Goal: Download file/media: Obtain a digital file from the website

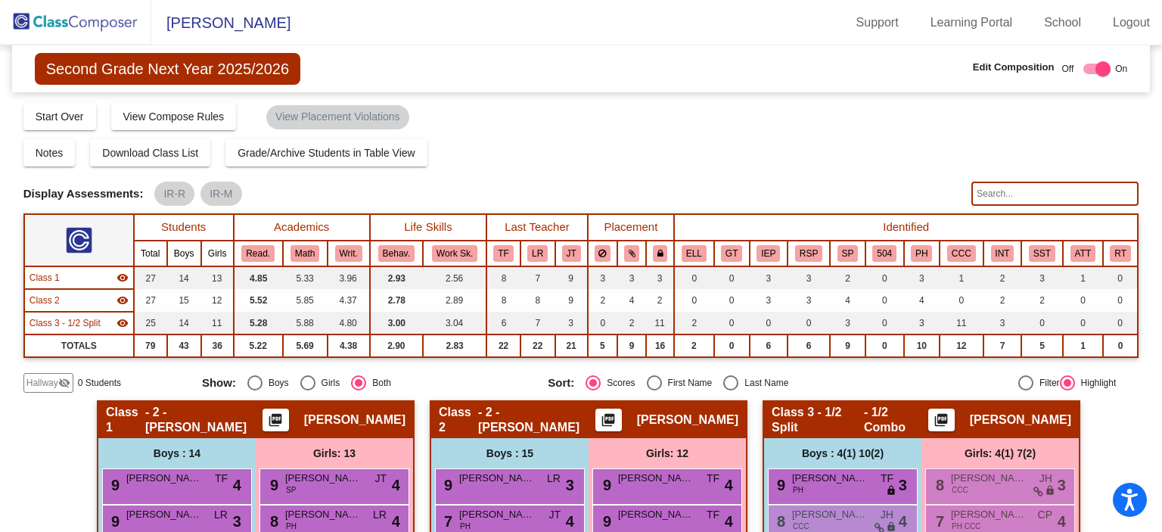
scroll to position [200, 0]
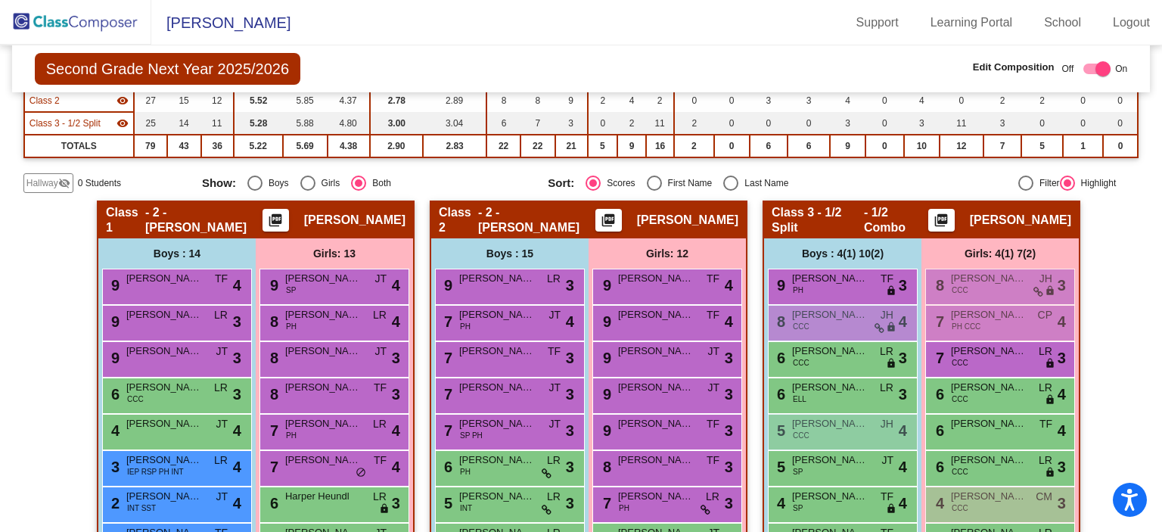
click at [57, 17] on img at bounding box center [75, 22] width 151 height 45
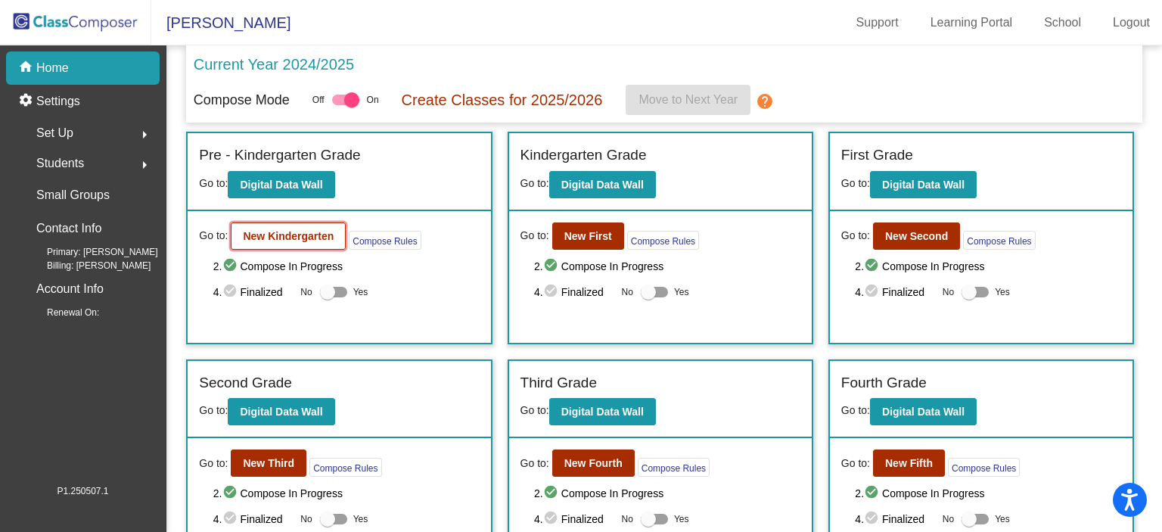
click at [290, 235] on b "New Kindergarten" at bounding box center [288, 236] width 91 height 12
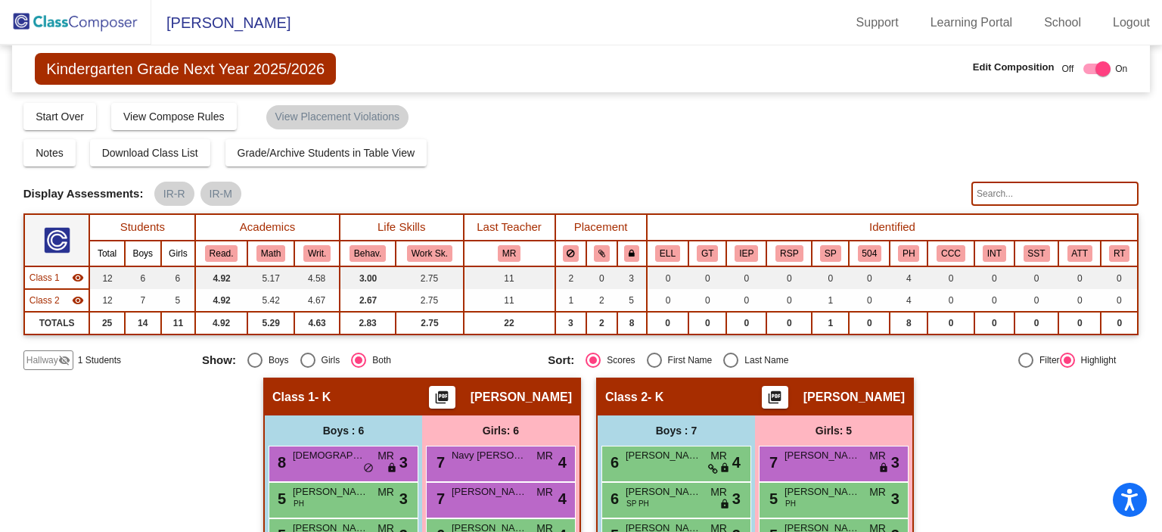
click at [48, 359] on span "Hallway" at bounding box center [42, 360] width 32 height 14
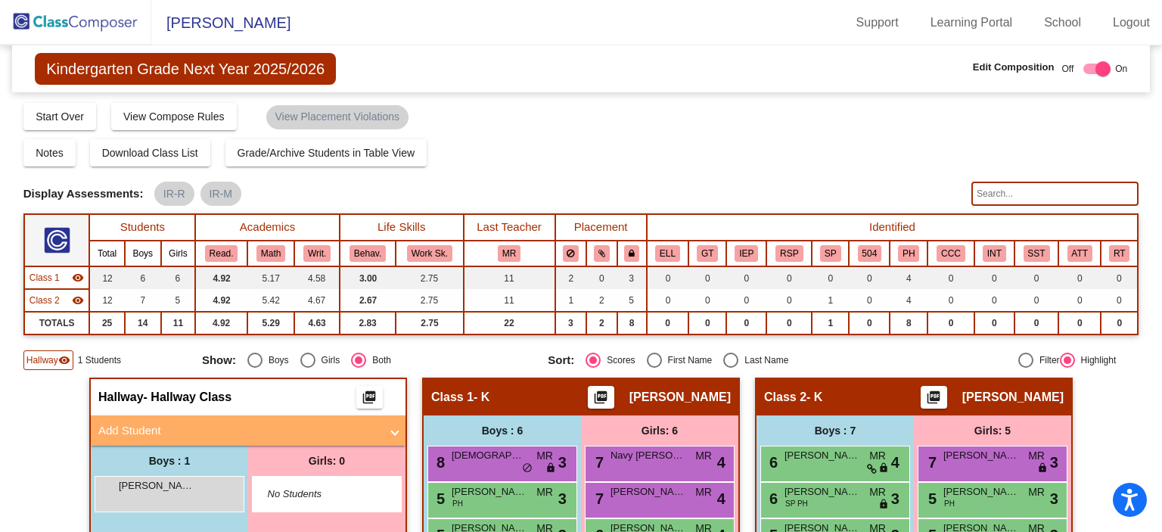
scroll to position [76, 0]
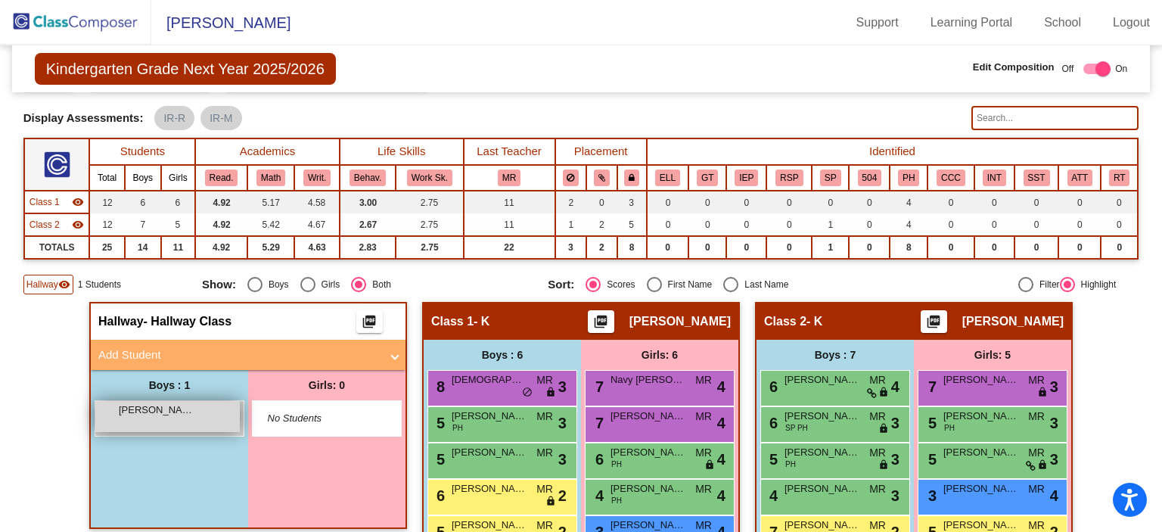
click at [152, 414] on span "[PERSON_NAME]" at bounding box center [157, 409] width 76 height 15
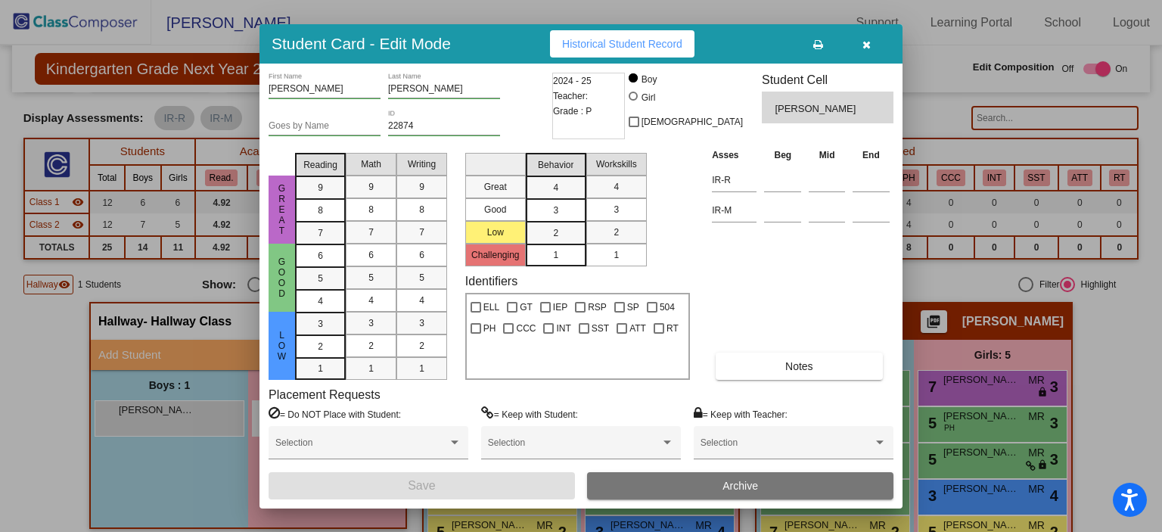
click at [726, 486] on span "Archive" at bounding box center [740, 486] width 36 height 12
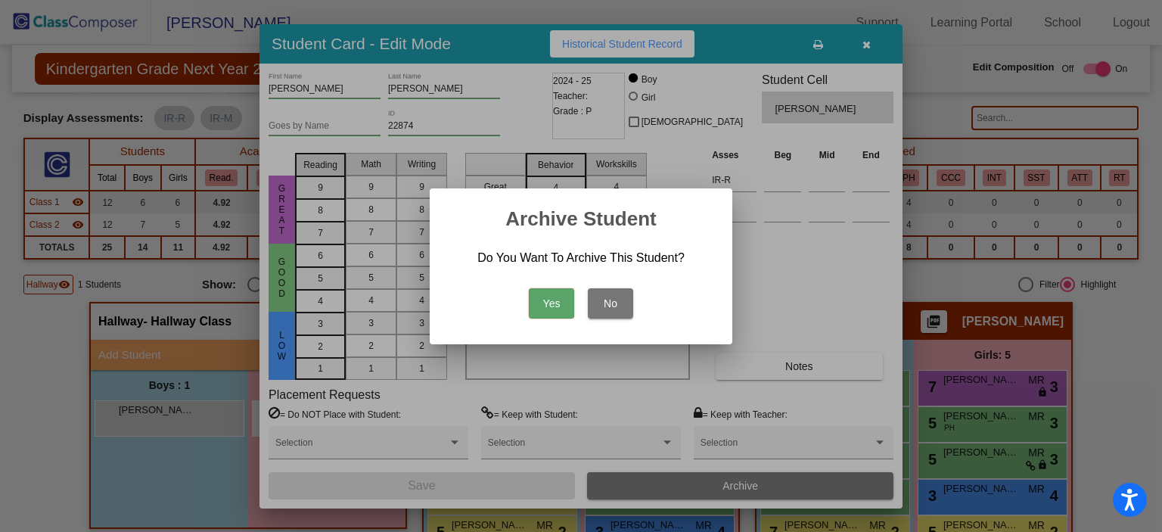
click at [540, 293] on button "Yes" at bounding box center [551, 303] width 45 height 30
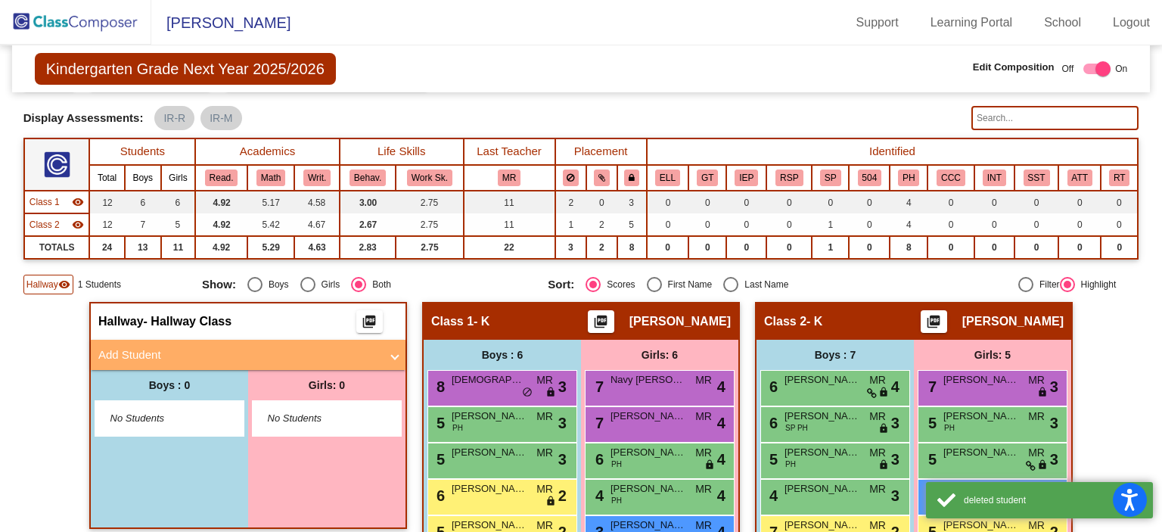
scroll to position [0, 0]
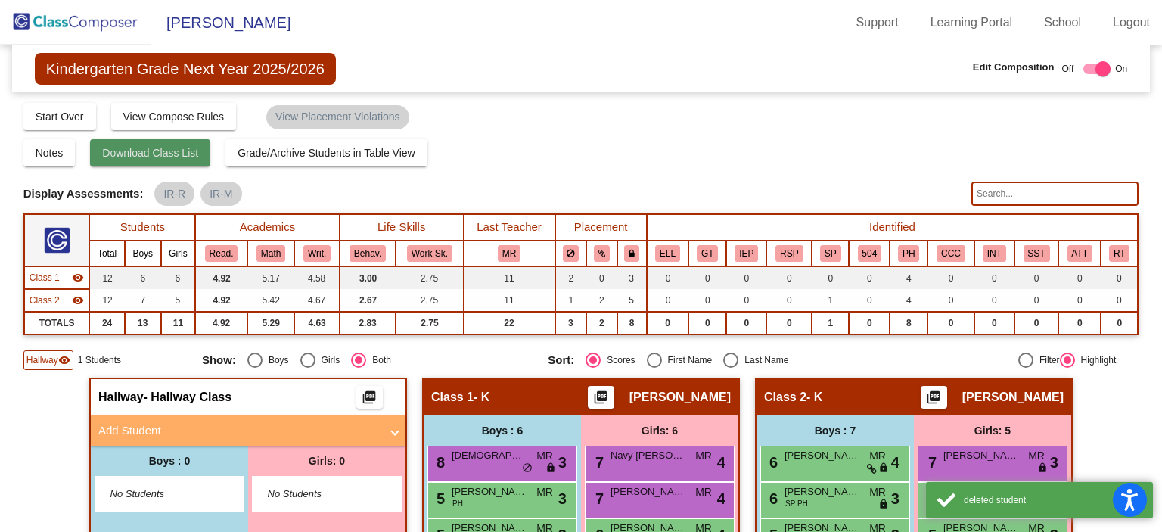
click at [185, 145] on button "Download Class List" at bounding box center [150, 152] width 120 height 27
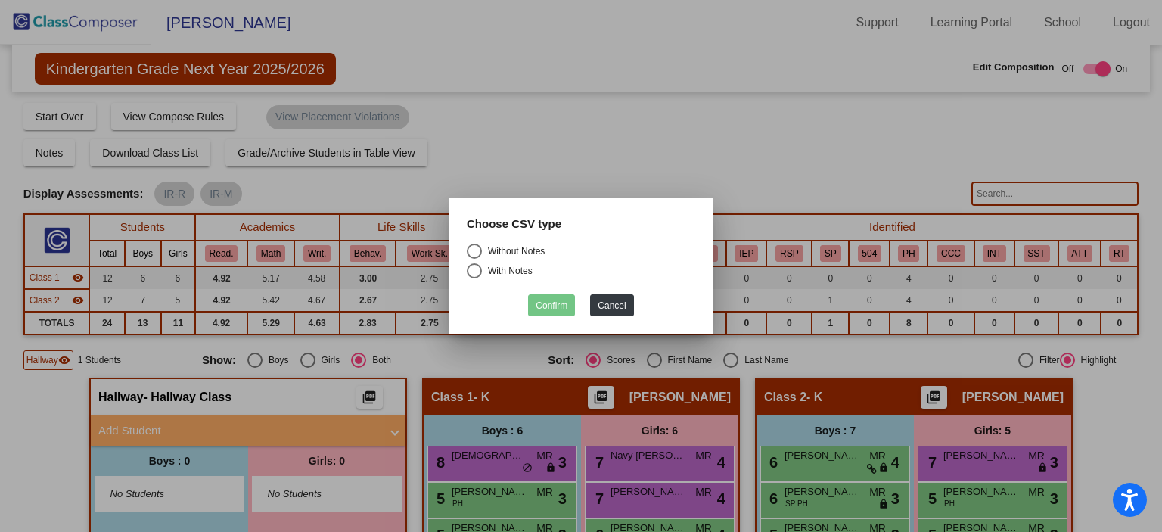
click at [475, 247] on div "Select an option" at bounding box center [474, 251] width 15 height 15
click at [474, 259] on input "Without Notes" at bounding box center [473, 259] width 1 height 1
radio input "true"
click at [560, 306] on button "Confirm" at bounding box center [551, 305] width 47 height 22
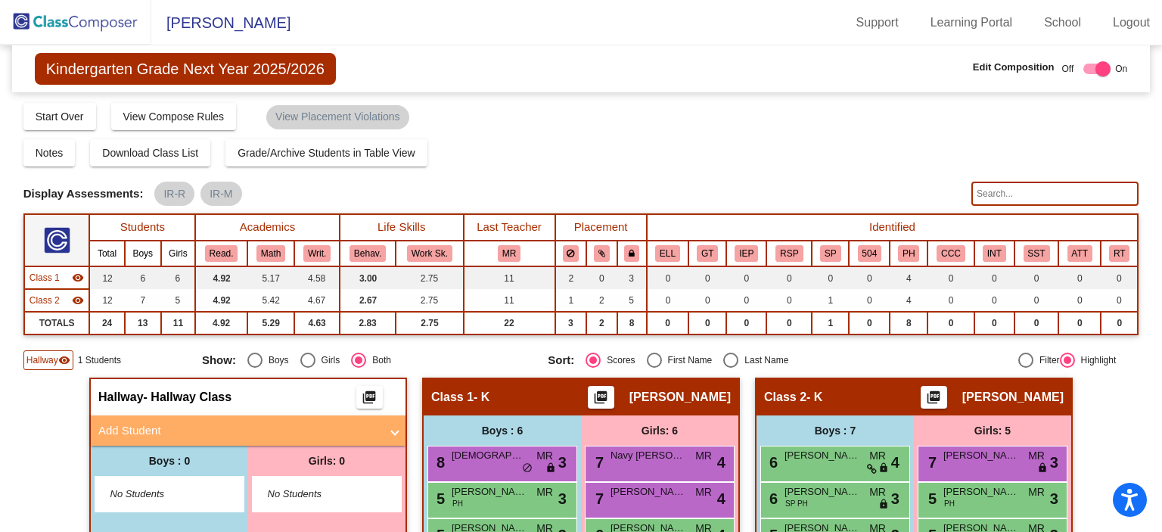
click at [76, 20] on img at bounding box center [75, 22] width 151 height 45
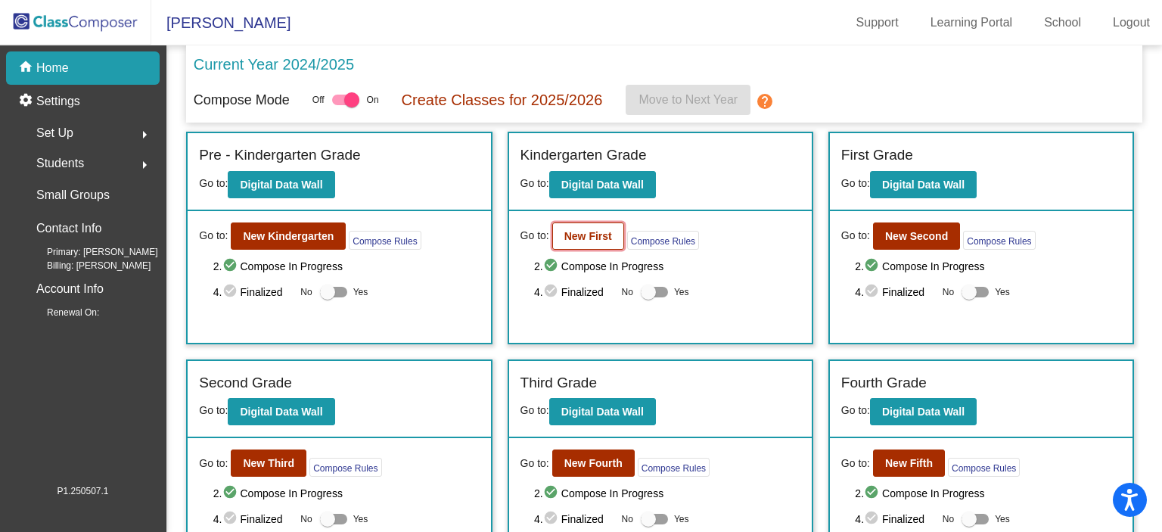
click at [591, 238] on b "New First" at bounding box center [588, 236] width 48 height 12
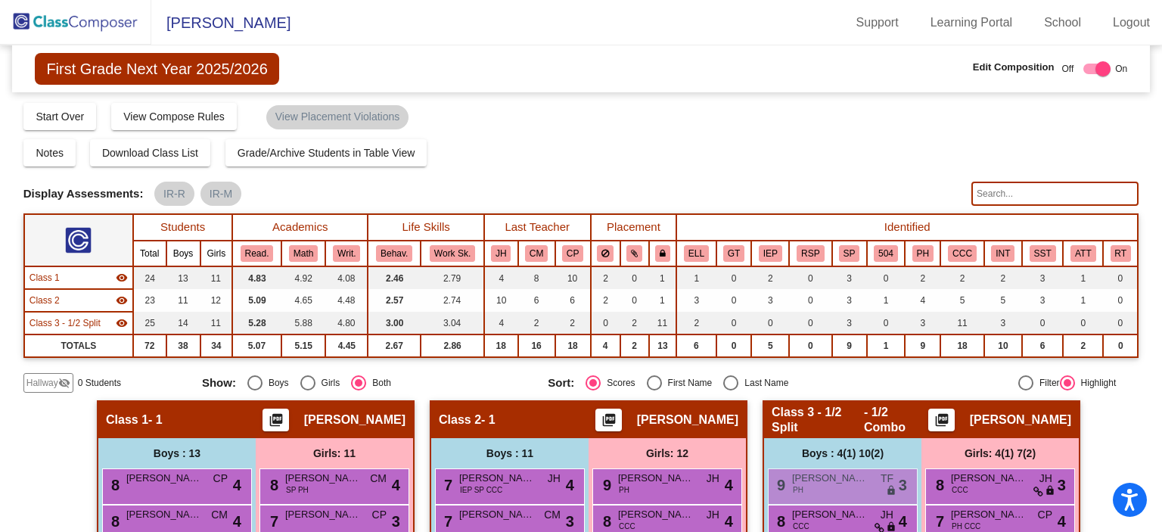
click at [54, 376] on span "Hallway" at bounding box center [42, 383] width 32 height 14
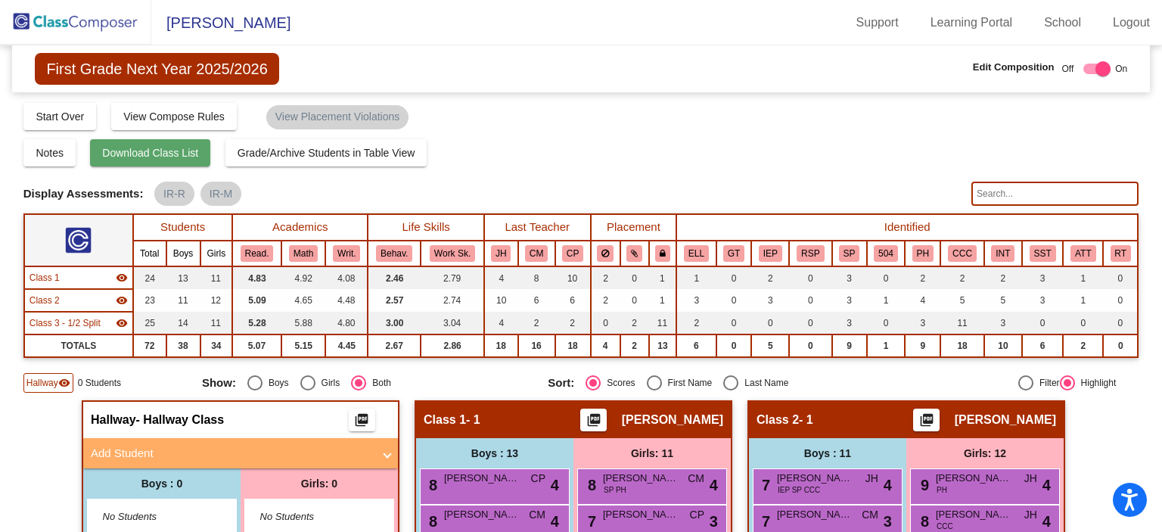
click at [147, 154] on span "Download Class List" at bounding box center [150, 153] width 96 height 12
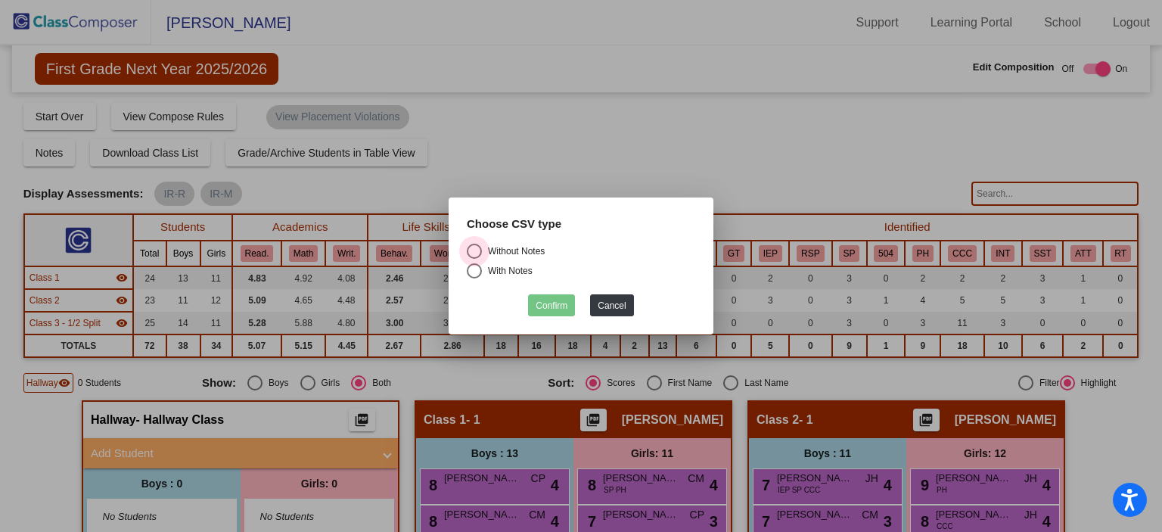
click at [475, 247] on div "Select an option" at bounding box center [474, 251] width 15 height 15
click at [474, 259] on input "Without Notes" at bounding box center [473, 259] width 1 height 1
radio input "true"
click at [545, 304] on button "Confirm" at bounding box center [551, 305] width 47 height 22
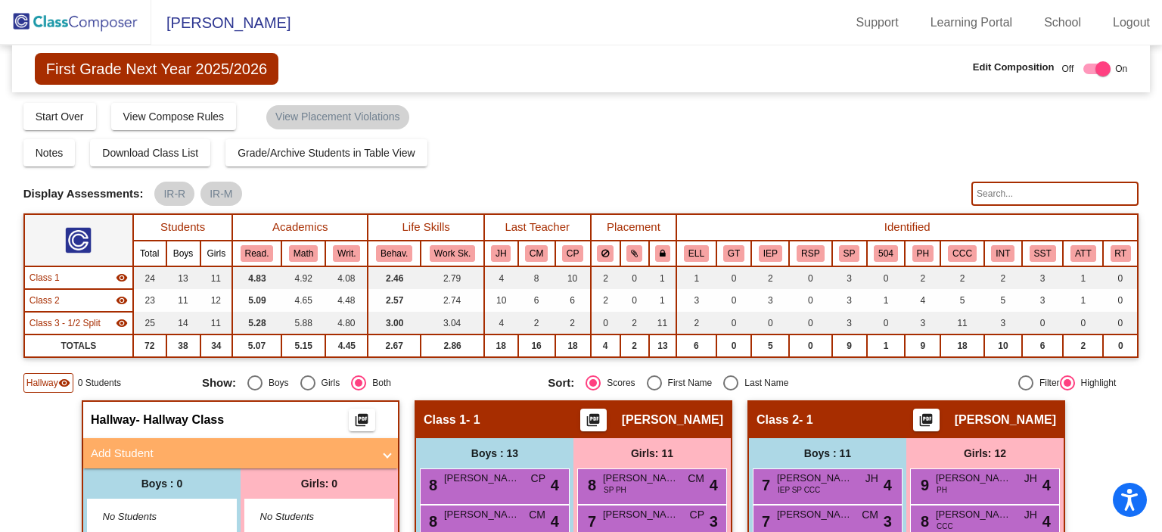
click at [92, 20] on img at bounding box center [75, 22] width 151 height 45
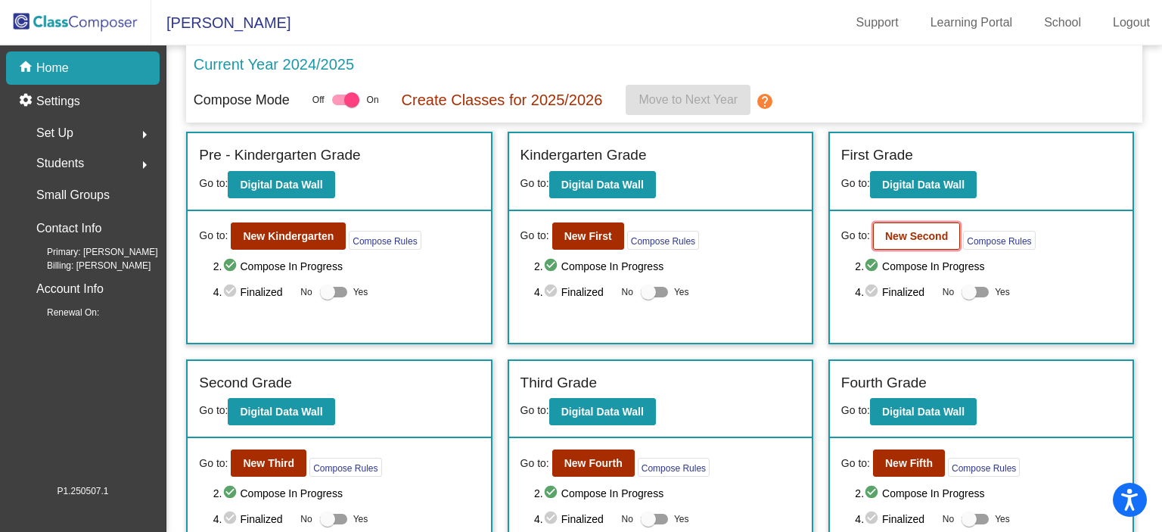
click at [902, 238] on b "New Second" at bounding box center [916, 236] width 63 height 12
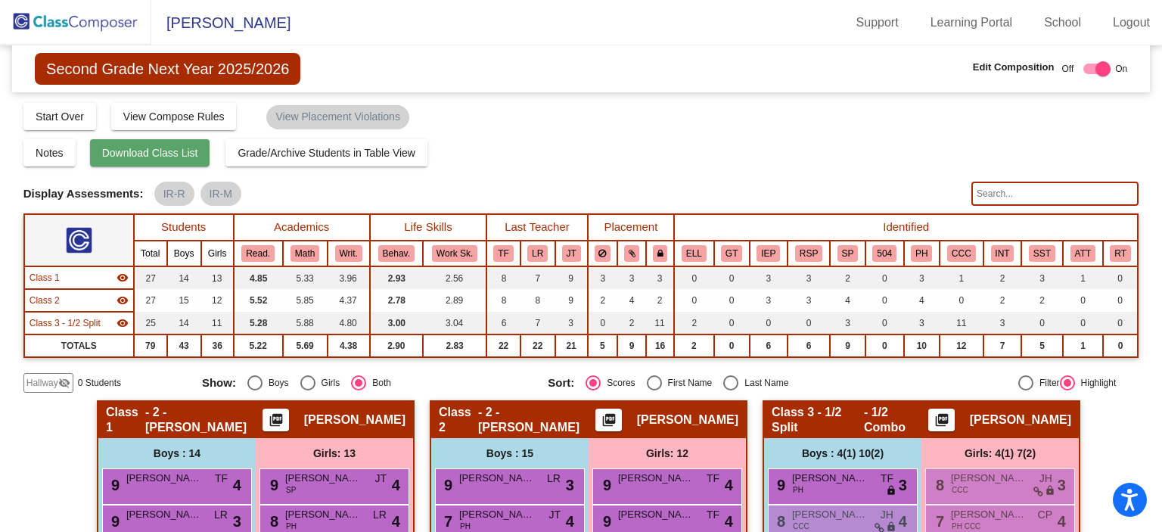
click at [144, 157] on span "Download Class List" at bounding box center [150, 153] width 96 height 12
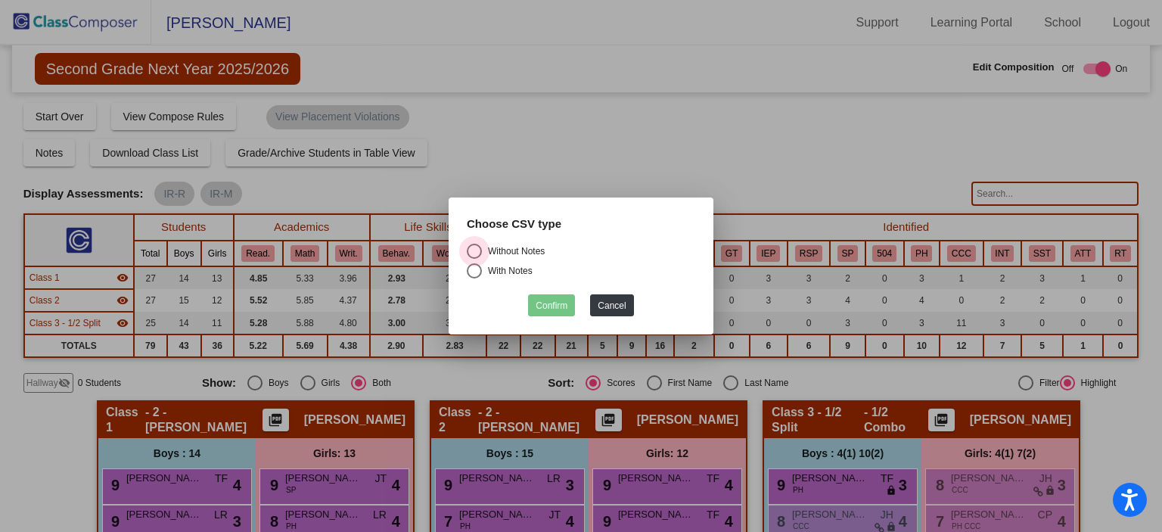
click at [470, 250] on div "Select an option" at bounding box center [474, 251] width 15 height 15
click at [473, 259] on input "Without Notes" at bounding box center [473, 259] width 1 height 1
radio input "true"
click at [548, 305] on button "Confirm" at bounding box center [551, 305] width 47 height 22
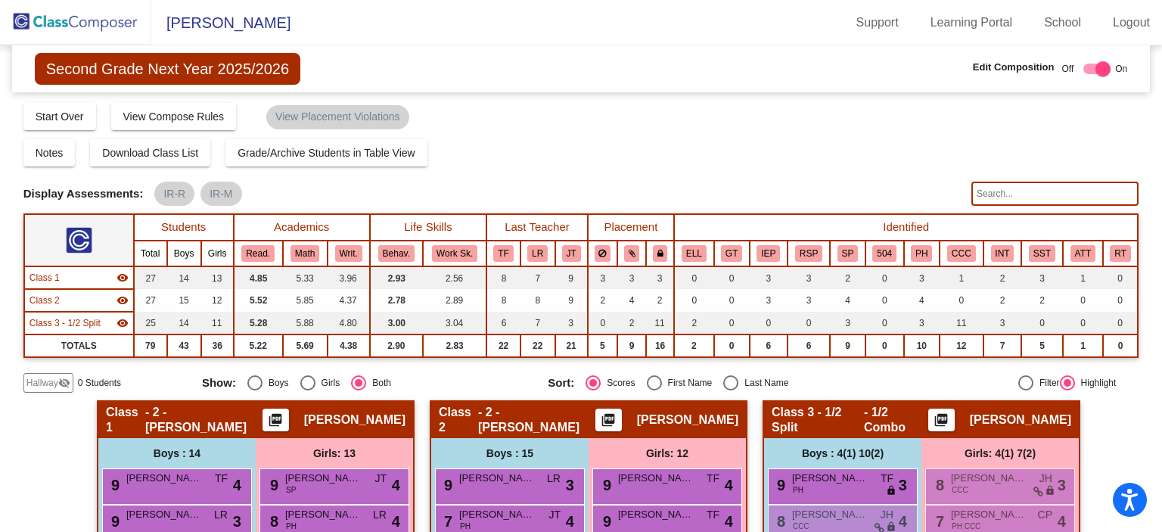
click at [67, 21] on img at bounding box center [75, 22] width 151 height 45
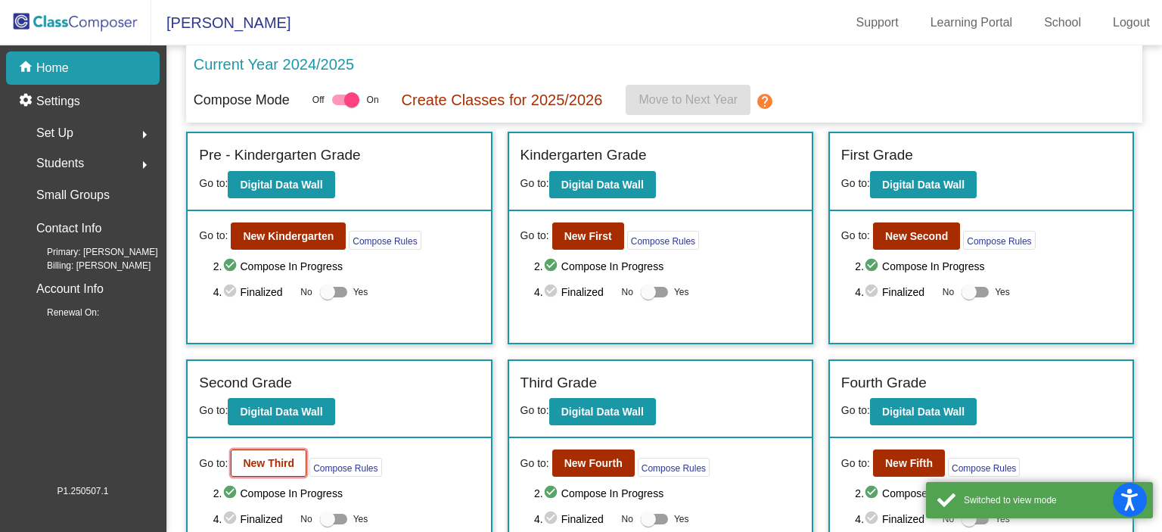
click at [269, 457] on b "New Third" at bounding box center [268, 463] width 51 height 12
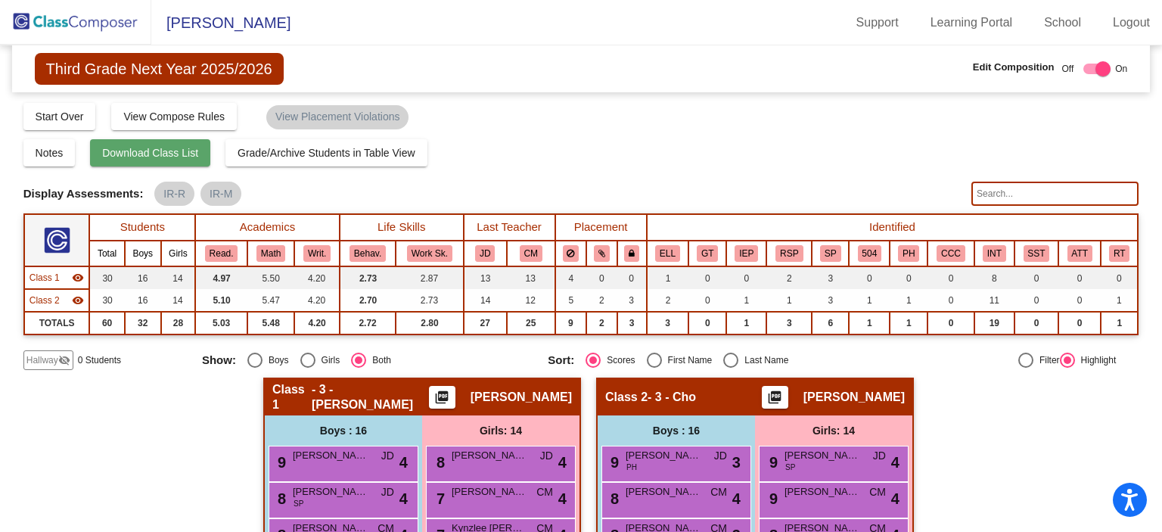
click at [154, 148] on span "Download Class List" at bounding box center [150, 153] width 96 height 12
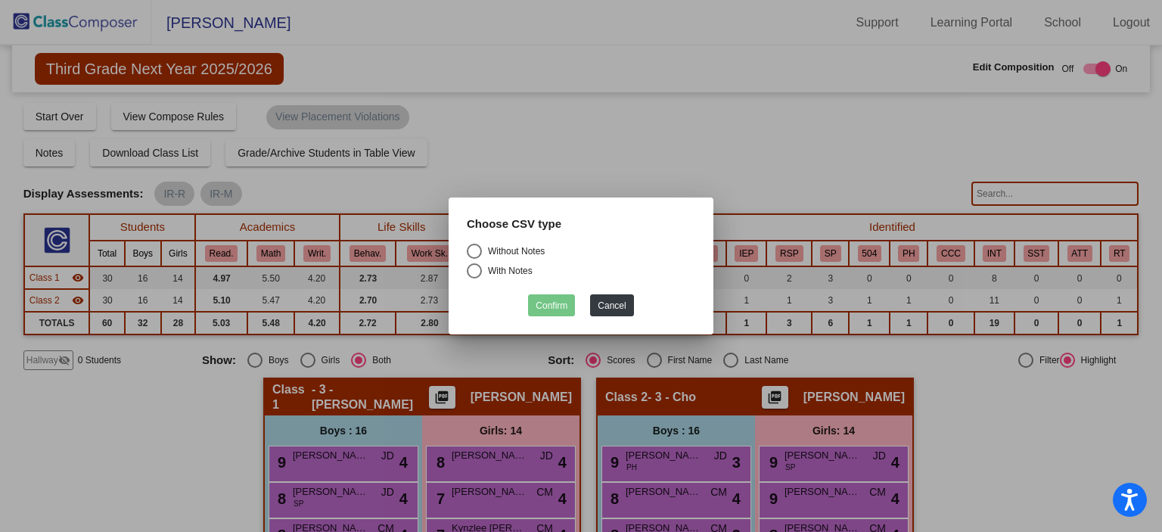
click at [474, 250] on div "Select an option" at bounding box center [474, 251] width 15 height 15
click at [474, 259] on input "Without Notes" at bounding box center [473, 259] width 1 height 1
radio input "true"
click at [550, 309] on button "Confirm" at bounding box center [551, 305] width 47 height 22
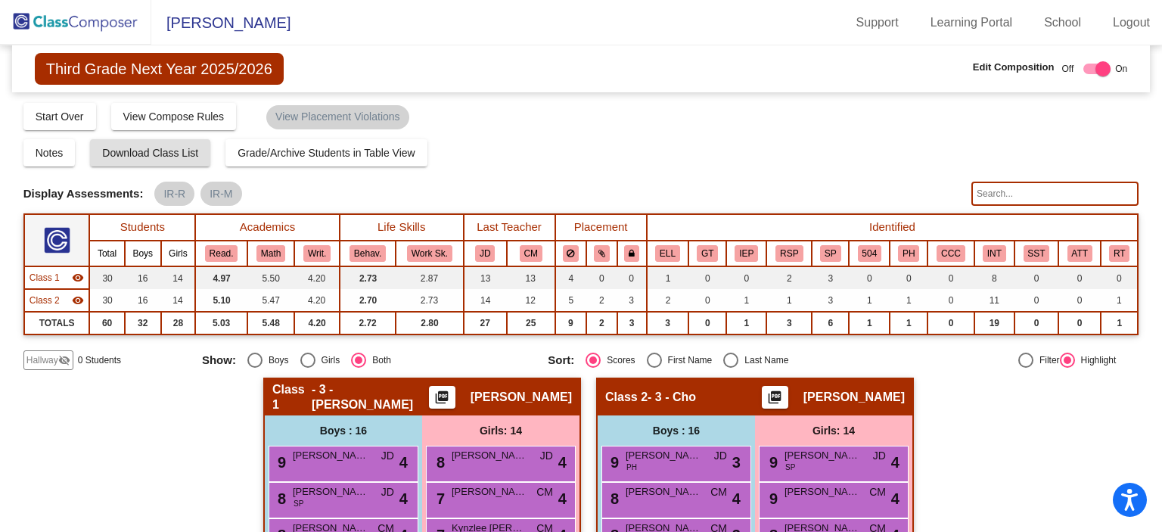
click at [64, 14] on img at bounding box center [75, 22] width 151 height 45
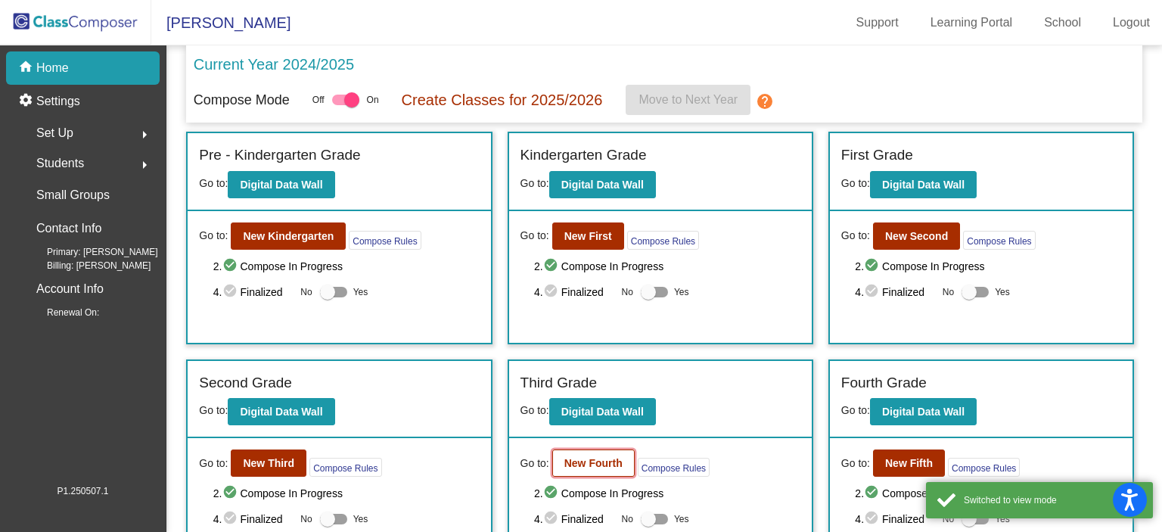
click at [603, 470] on button "New Fourth" at bounding box center [593, 462] width 82 height 27
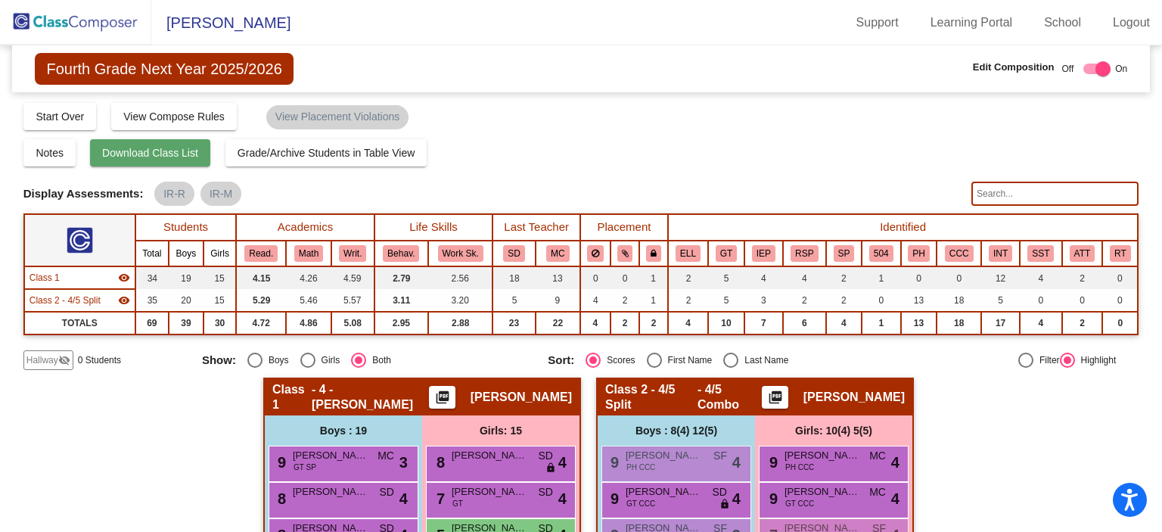
click at [151, 156] on span "Download Class List" at bounding box center [150, 153] width 96 height 12
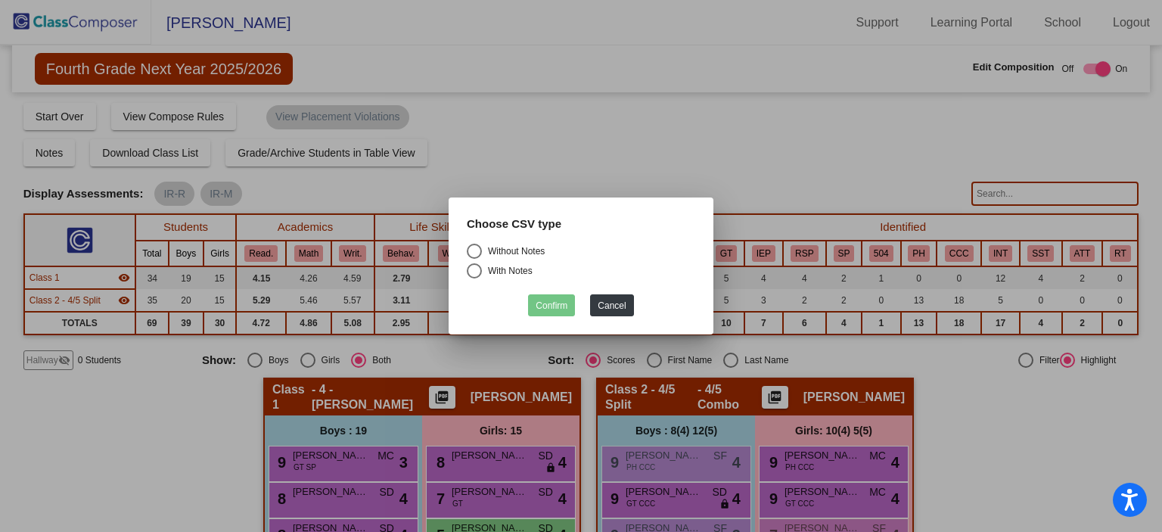
click at [475, 250] on div "Select an option" at bounding box center [474, 251] width 15 height 15
click at [474, 259] on input "Without Notes" at bounding box center [473, 259] width 1 height 1
radio input "true"
click at [557, 303] on button "Confirm" at bounding box center [551, 305] width 47 height 22
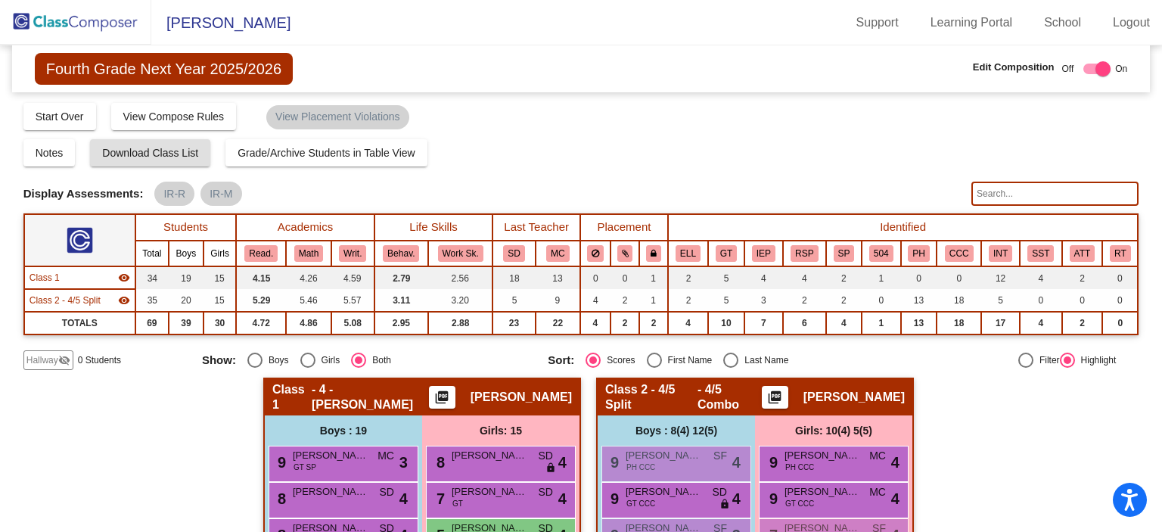
click at [79, 20] on img at bounding box center [75, 22] width 151 height 45
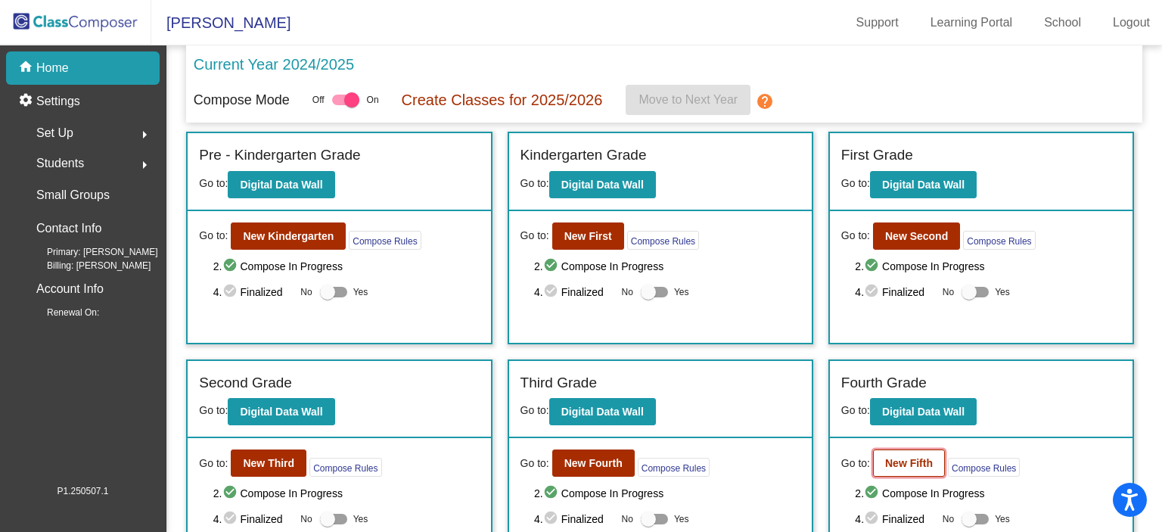
click at [896, 458] on b "New Fifth" at bounding box center [909, 463] width 48 height 12
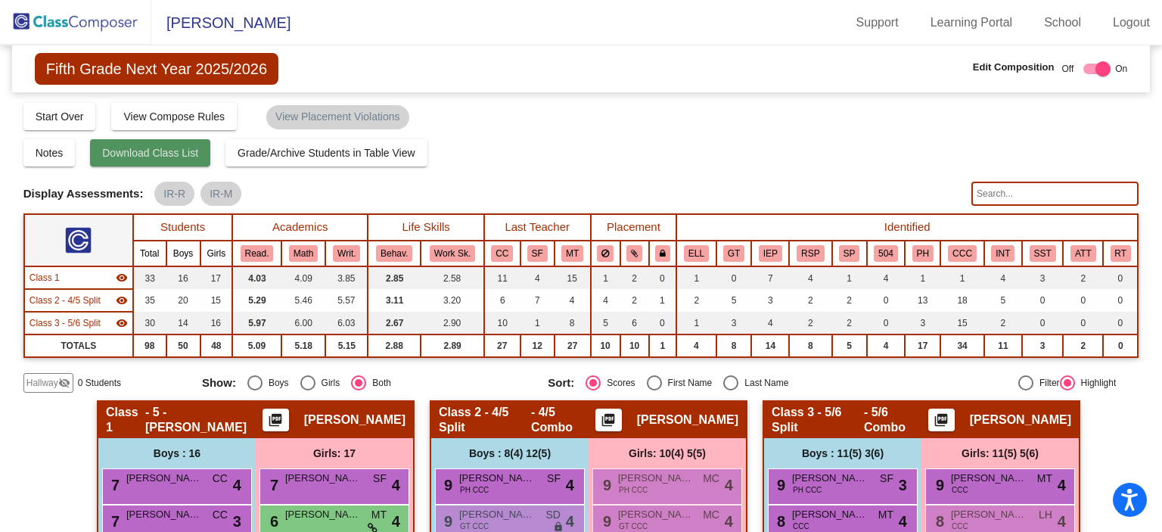
click at [129, 149] on span "Download Class List" at bounding box center [150, 153] width 96 height 12
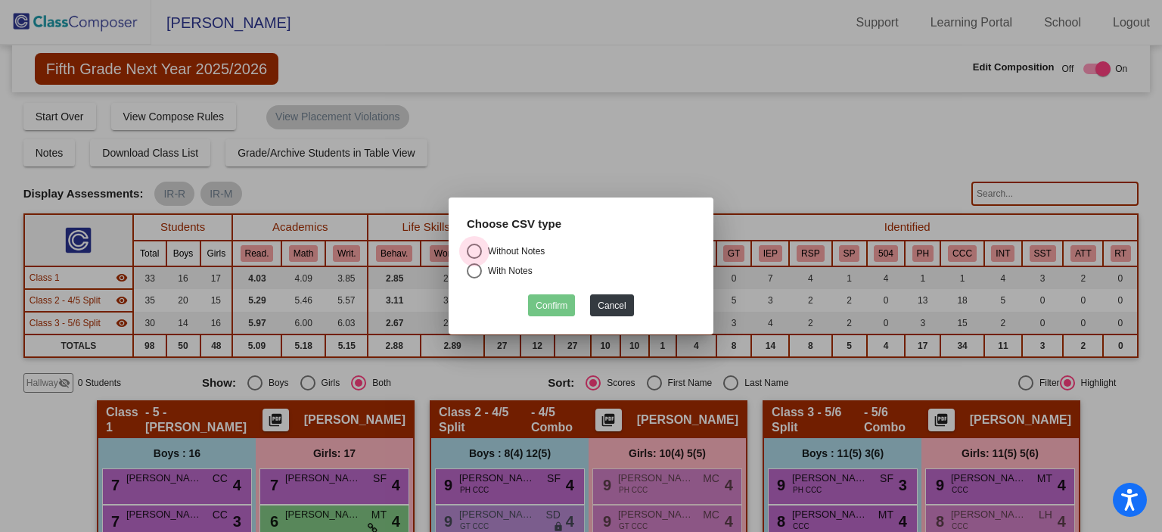
click at [474, 244] on div "Select an option" at bounding box center [474, 251] width 15 height 15
click at [474, 259] on input "Without Notes" at bounding box center [473, 259] width 1 height 1
radio input "true"
click at [551, 306] on button "Confirm" at bounding box center [551, 305] width 47 height 22
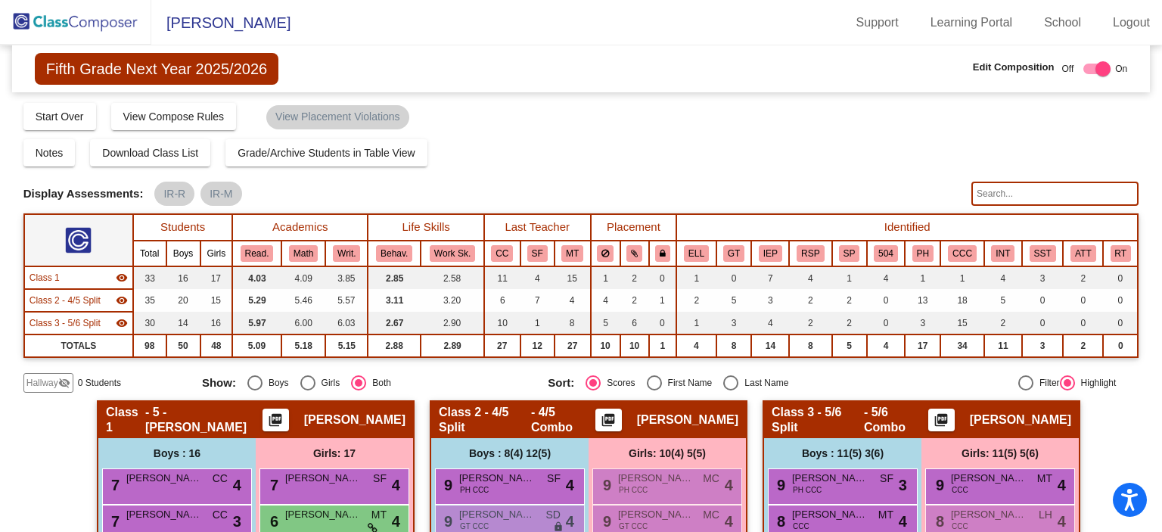
click at [97, 17] on img at bounding box center [75, 22] width 151 height 45
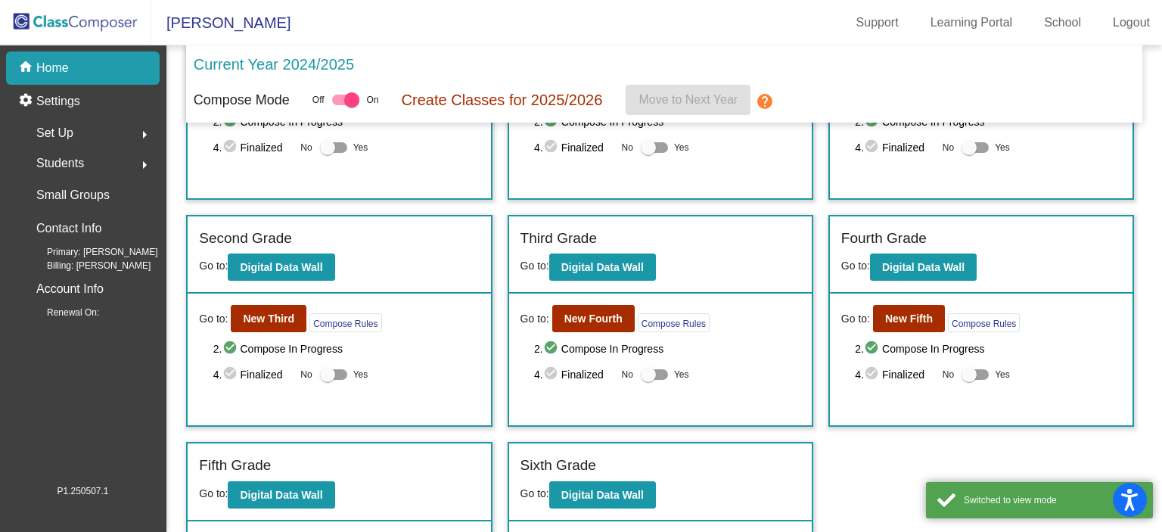
scroll to position [227, 0]
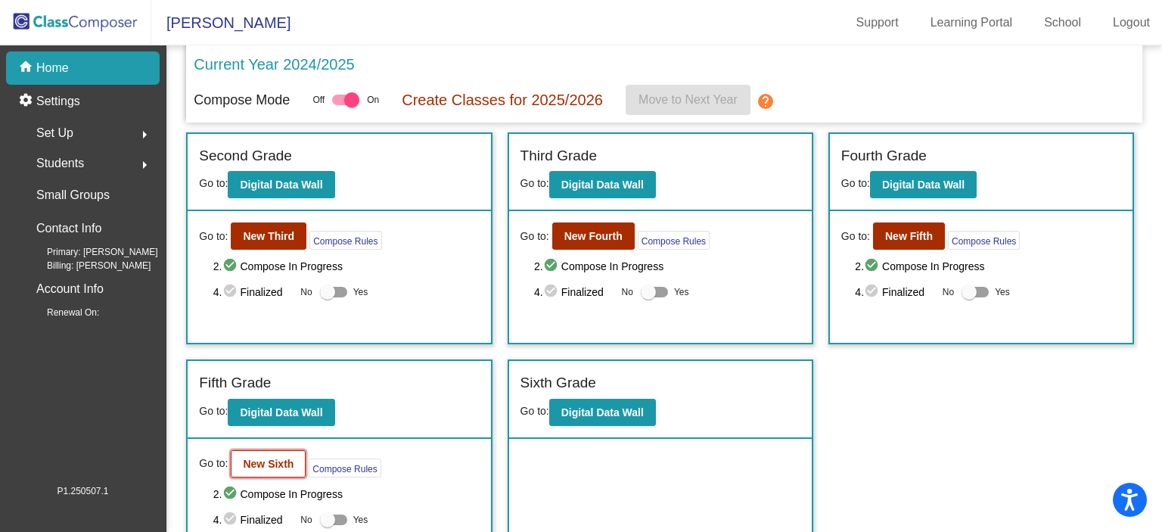
click at [290, 459] on b "New Sixth" at bounding box center [268, 464] width 51 height 12
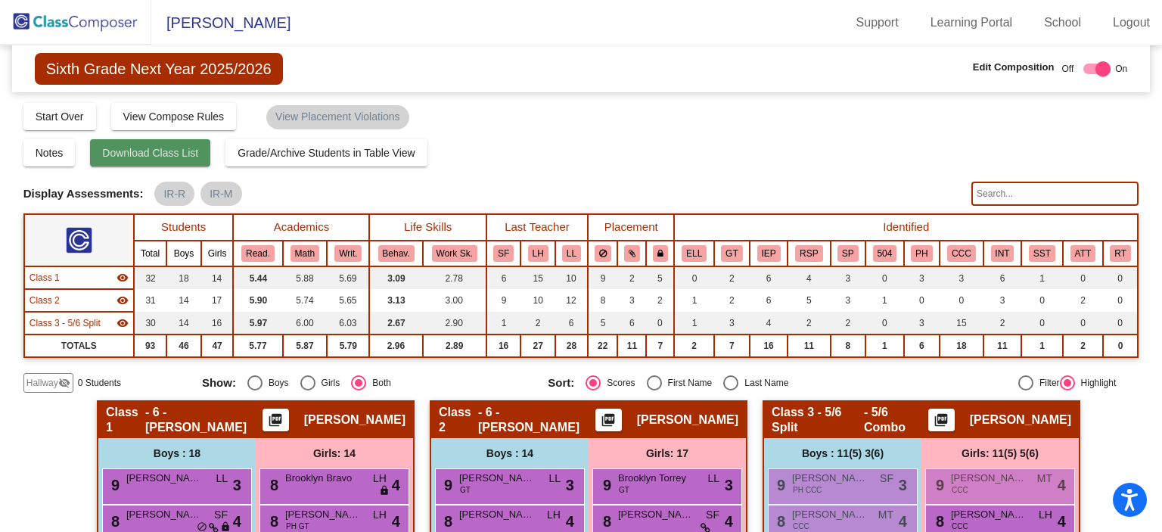
click at [183, 158] on span "Download Class List" at bounding box center [150, 153] width 96 height 12
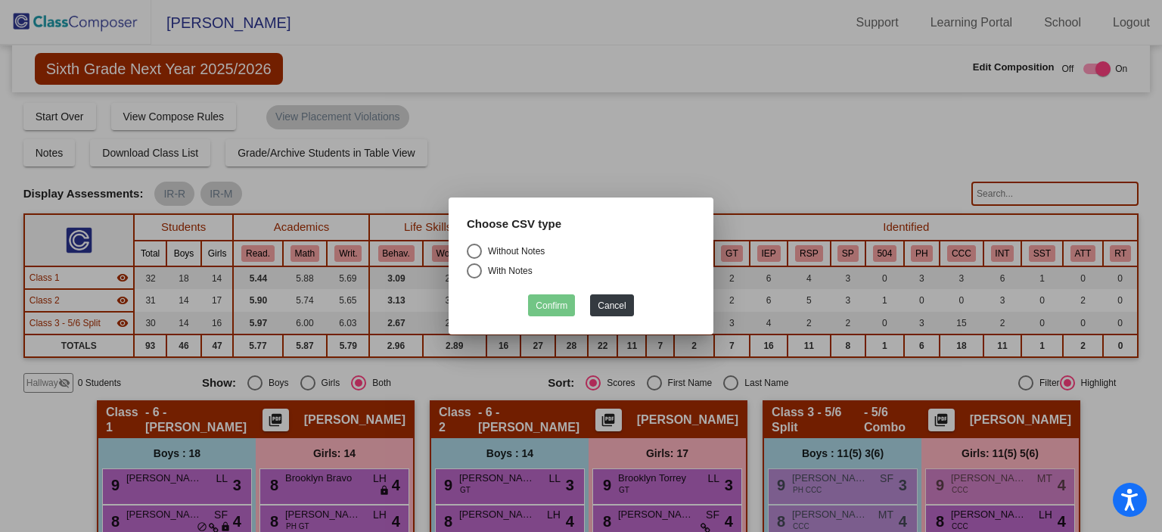
click at [478, 252] on div "Select an option" at bounding box center [474, 251] width 15 height 15
click at [474, 259] on input "Without Notes" at bounding box center [473, 259] width 1 height 1
radio input "true"
click at [560, 302] on button "Confirm" at bounding box center [551, 305] width 47 height 22
